Goal: Find specific page/section: Find specific page/section

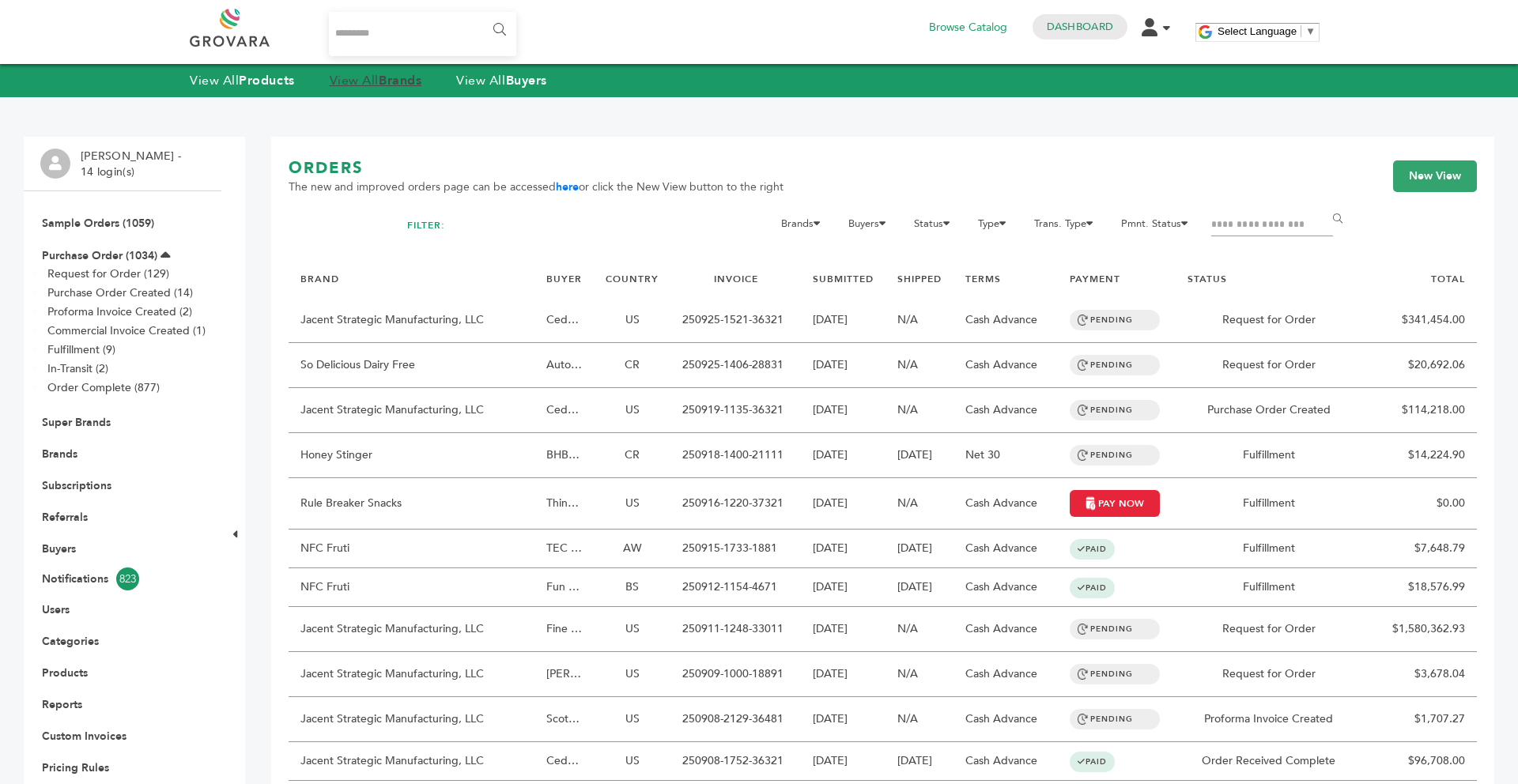
click at [396, 75] on strong "Brands" at bounding box center [400, 81] width 43 height 17
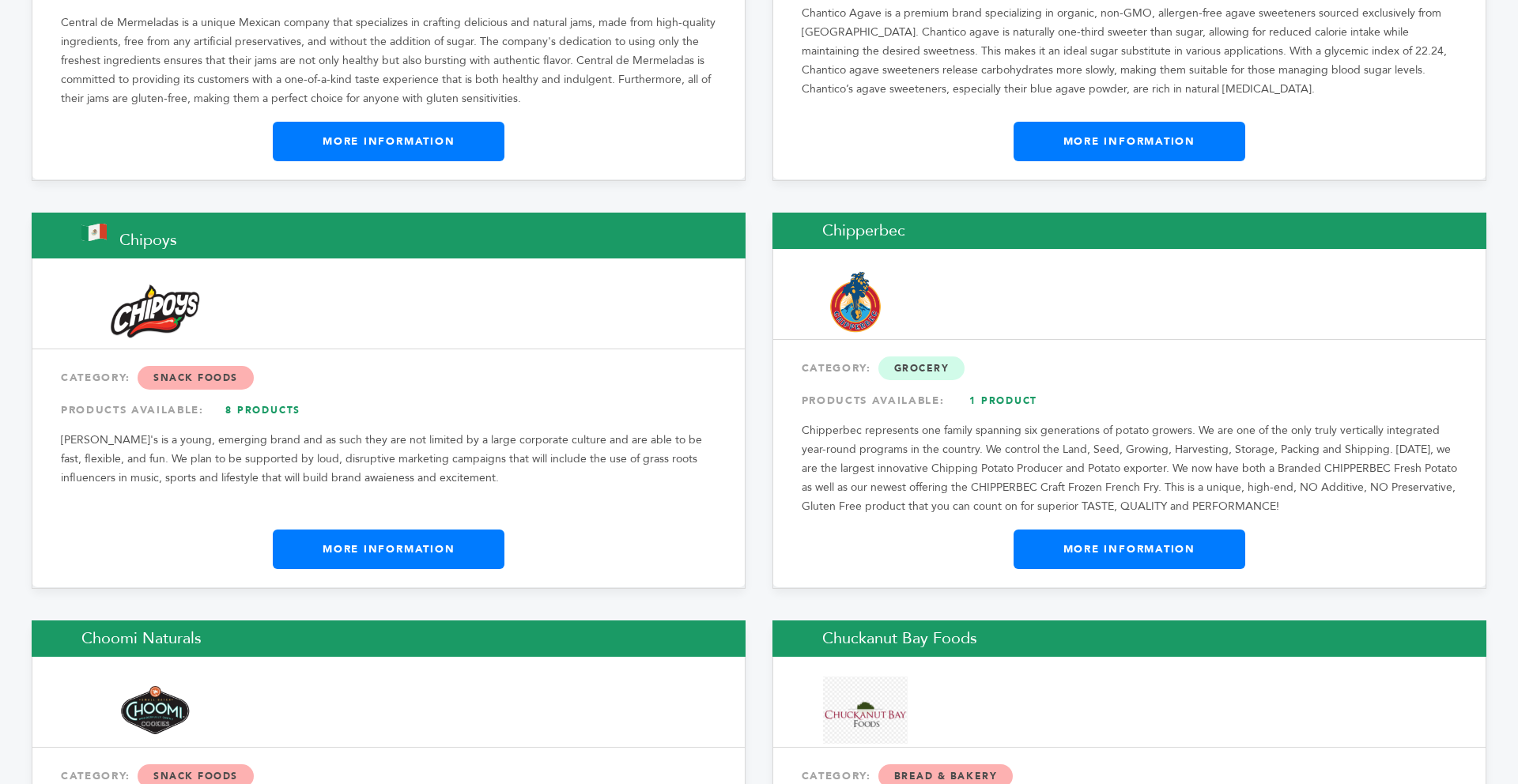
scroll to position [6445, 0]
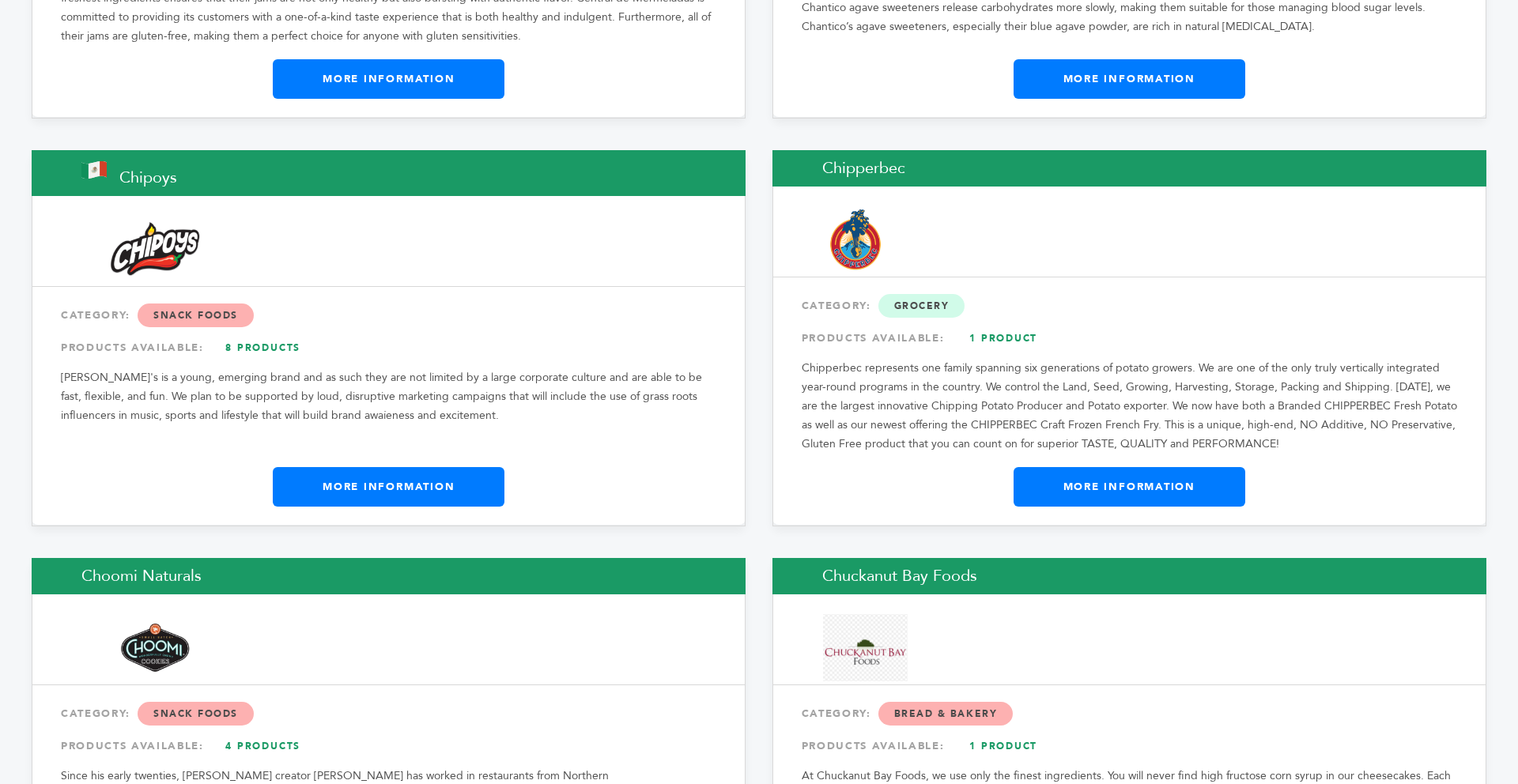
click at [1215, 467] on link "More Information" at bounding box center [1129, 486] width 232 height 39
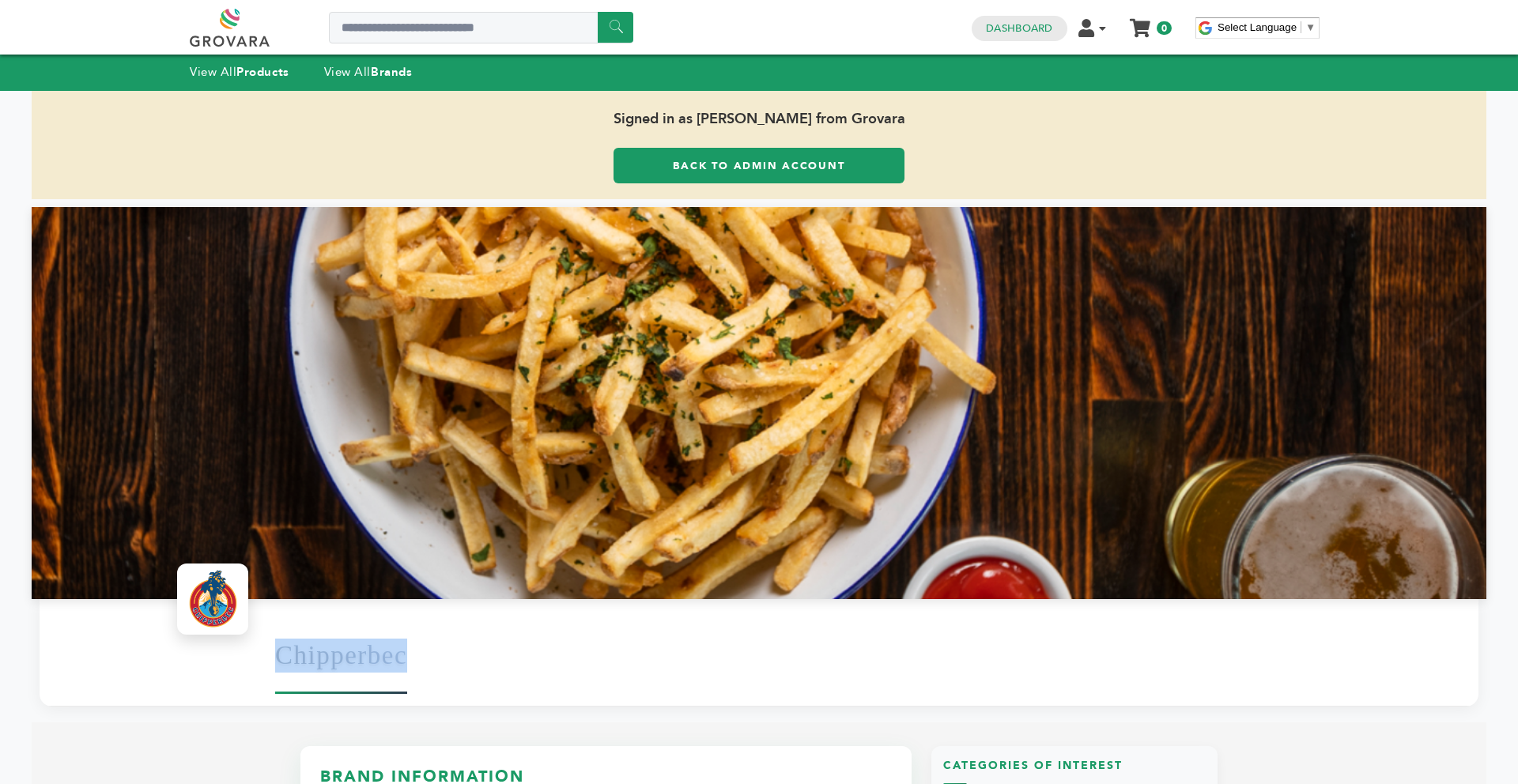
drag, startPoint x: 436, startPoint y: 657, endPoint x: 276, endPoint y: 649, distance: 160.2
click at [276, 649] on div "Chipperbec" at bounding box center [869, 655] width 1187 height 85
copy h1 "Chipperbec"
click at [628, 167] on link "Back to Admin Account" at bounding box center [759, 165] width 291 height 36
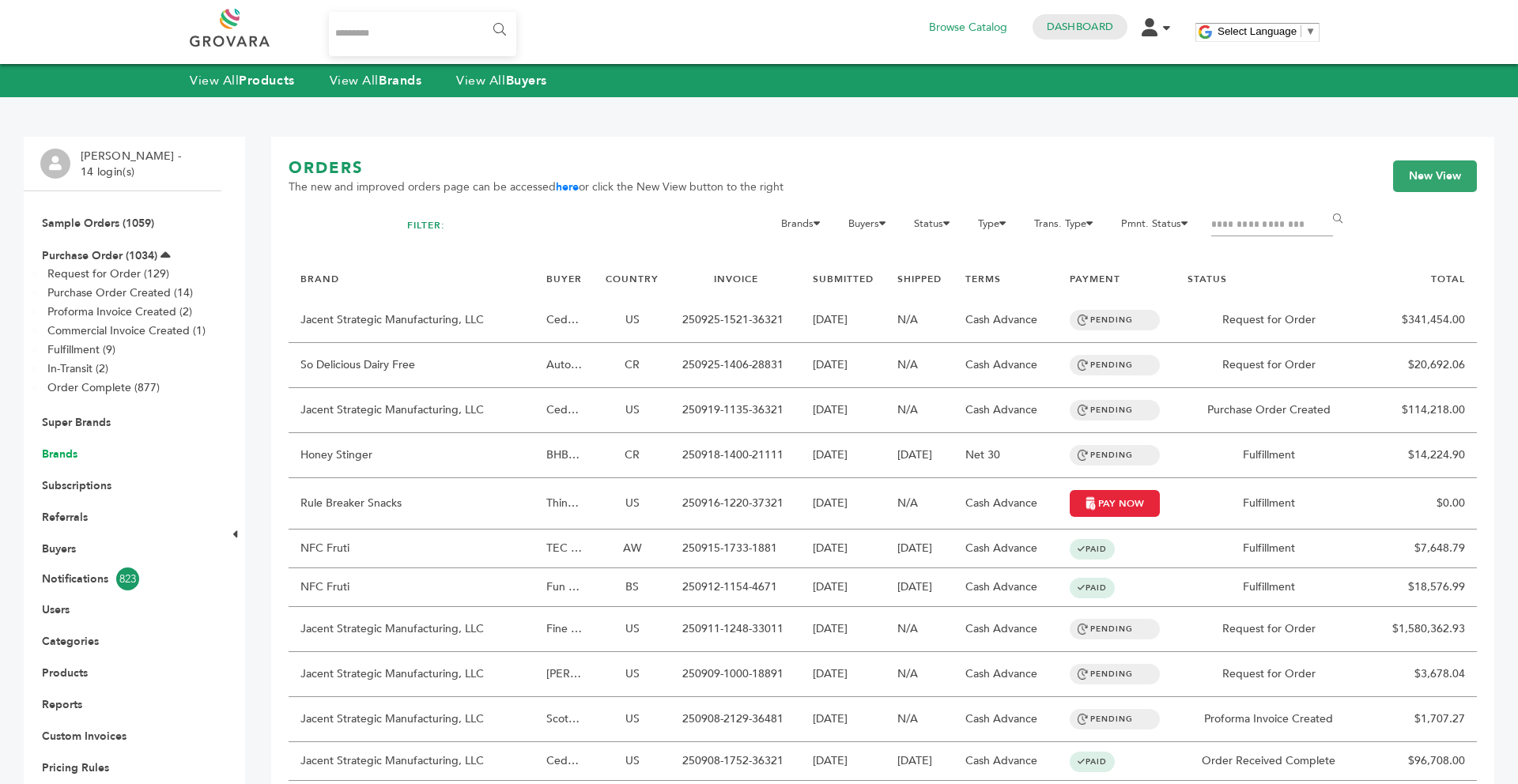
click at [66, 453] on link "Brands" at bounding box center [59, 453] width 36 height 15
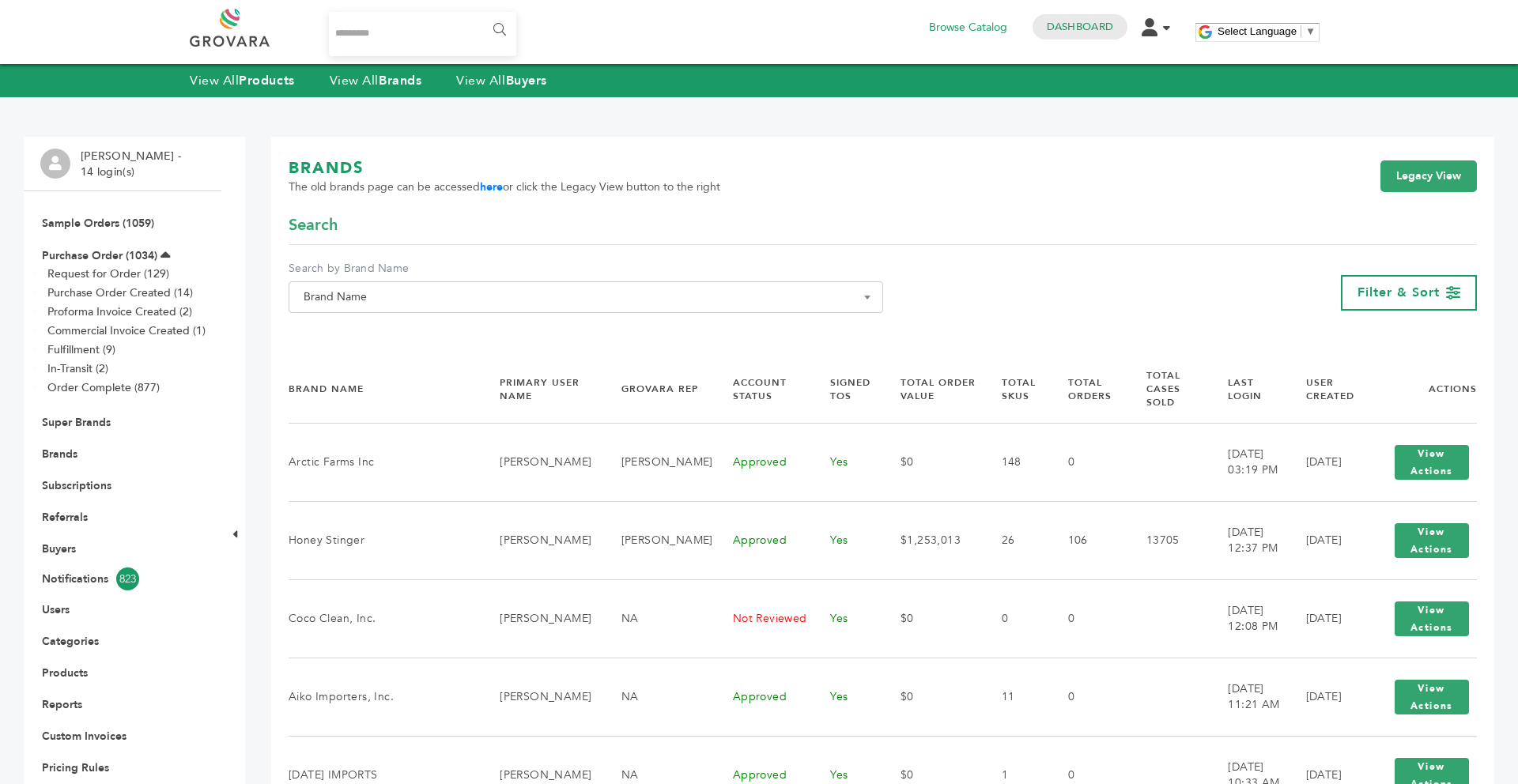
click at [341, 315] on div "**********" at bounding box center [586, 293] width 594 height 64
click at [341, 313] on span "Brand Name" at bounding box center [586, 297] width 594 height 31
click at [340, 305] on span "Brand Name" at bounding box center [586, 297] width 577 height 22
click at [338, 323] on input "Search" at bounding box center [586, 325] width 587 height 20
paste input "**********"
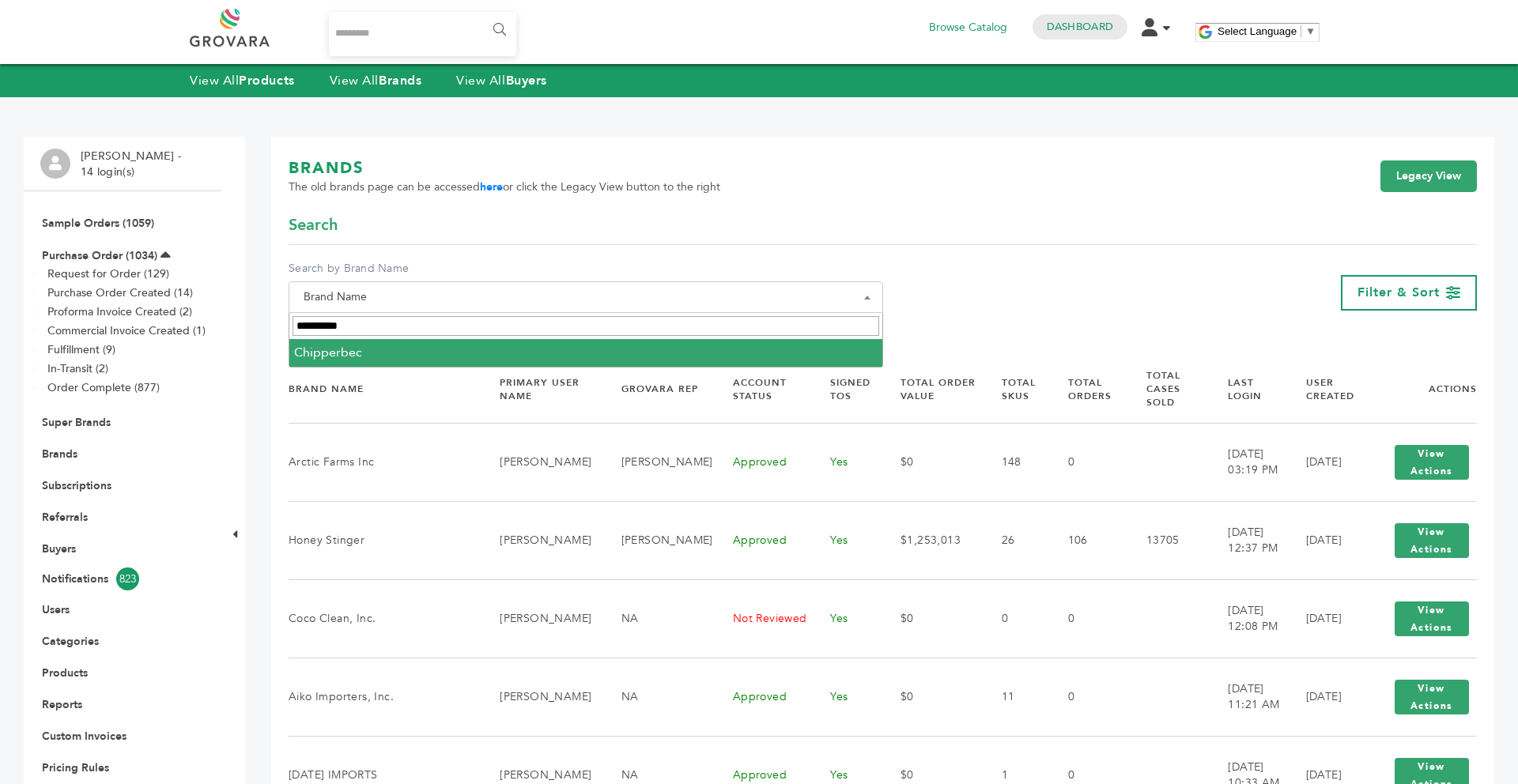
type input "**********"
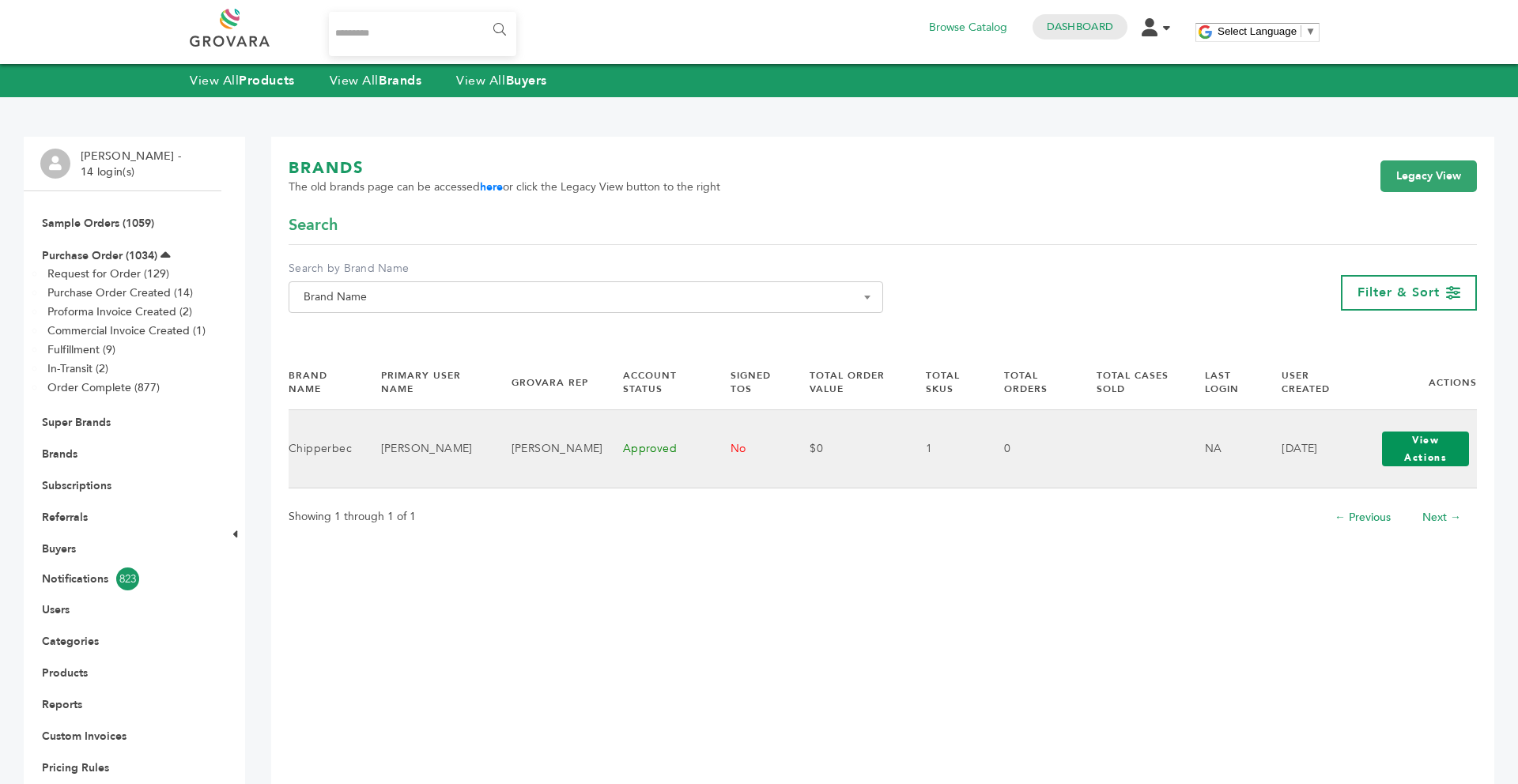
click at [1445, 455] on button "View Actions" at bounding box center [1426, 449] width 87 height 35
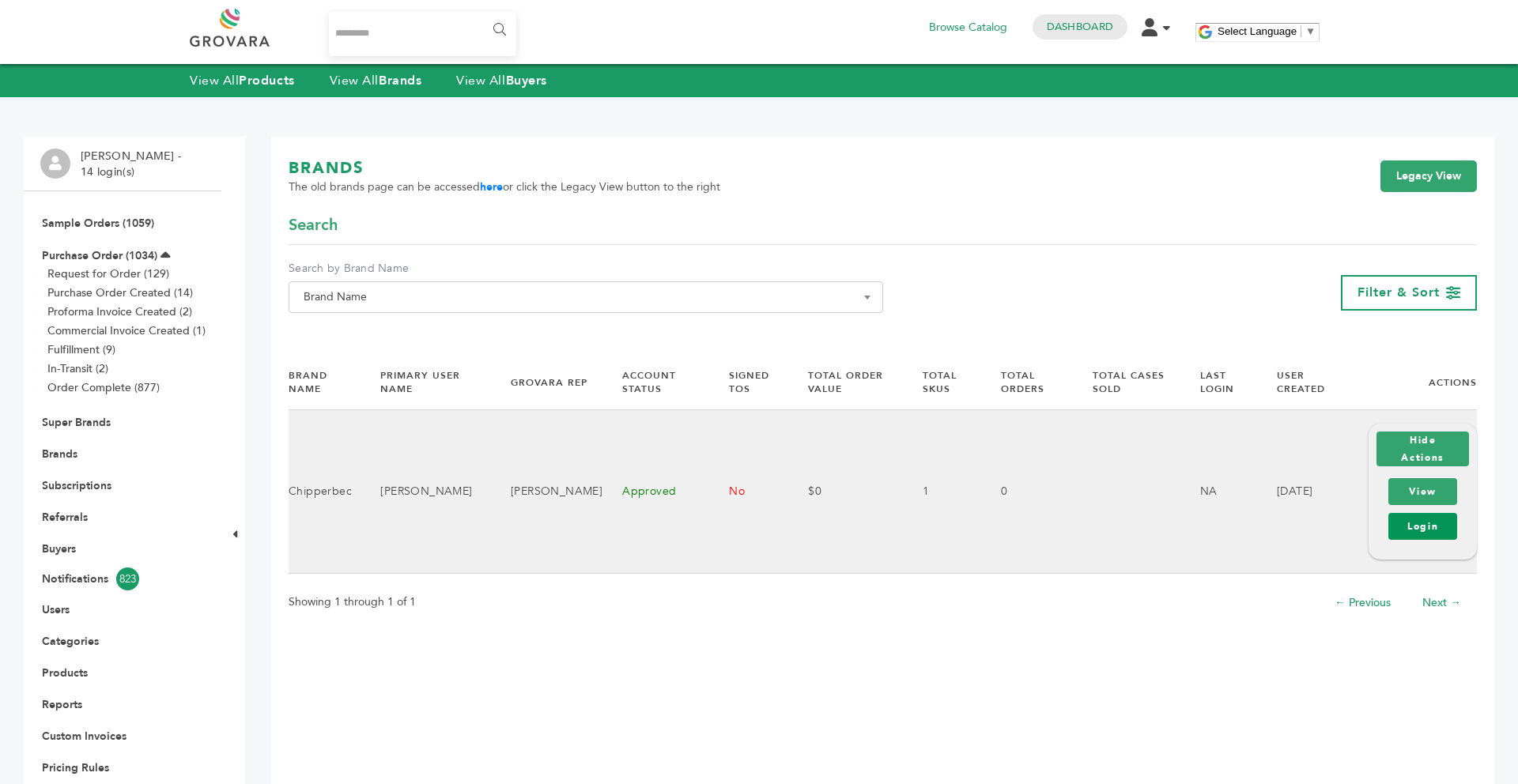
click at [1427, 526] on link "Login" at bounding box center [1422, 526] width 69 height 27
